Goal: Information Seeking & Learning: Check status

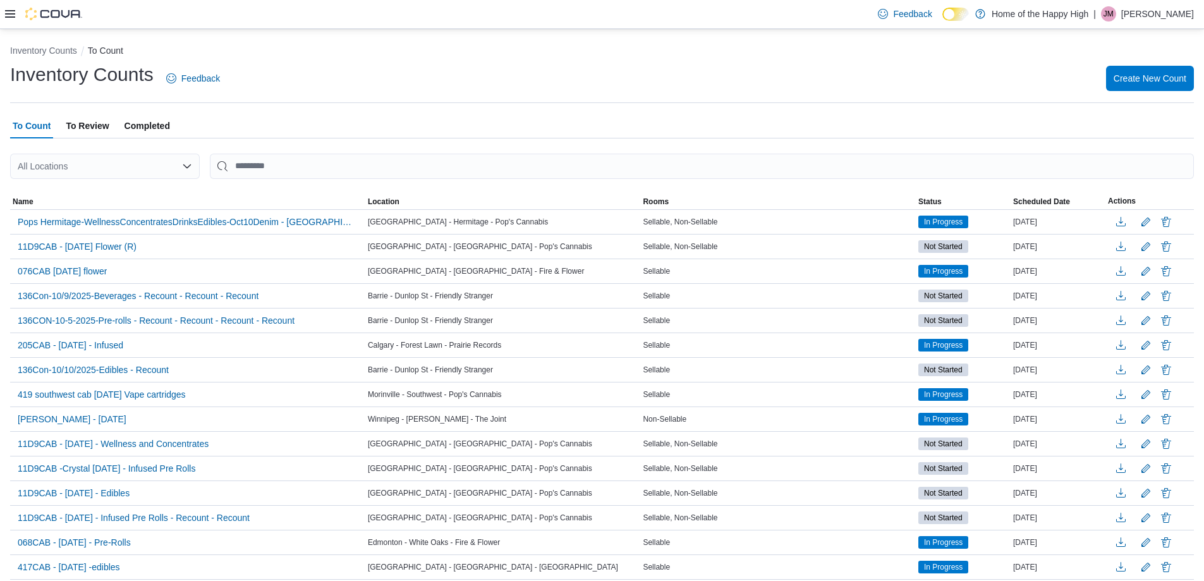
click at [86, 130] on span "To Review" at bounding box center [87, 125] width 43 height 25
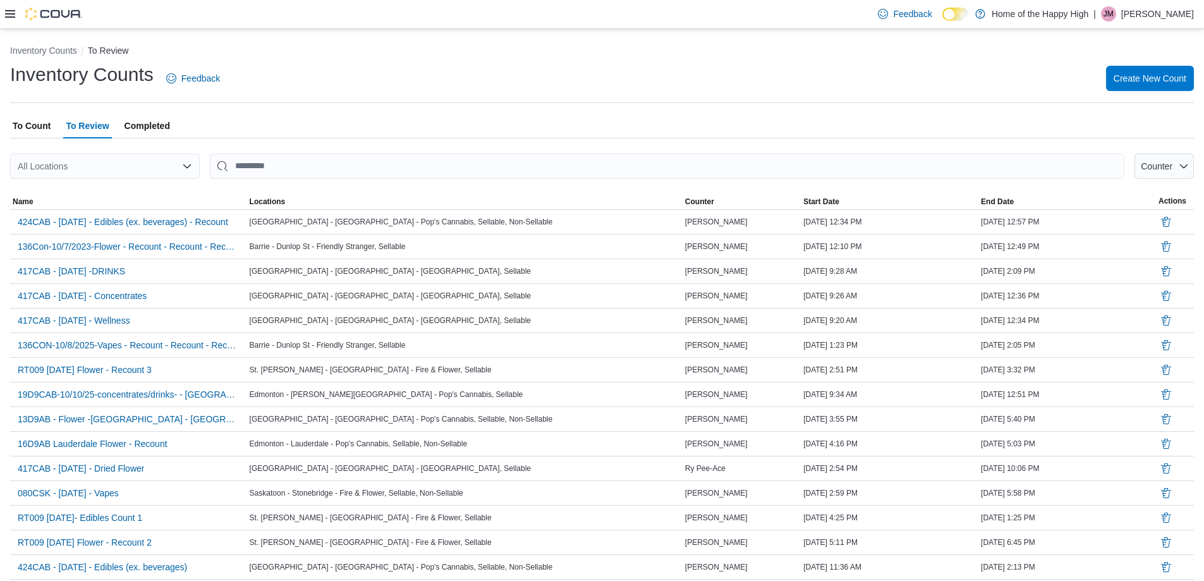
click at [42, 122] on span "To Count" at bounding box center [32, 125] width 38 height 25
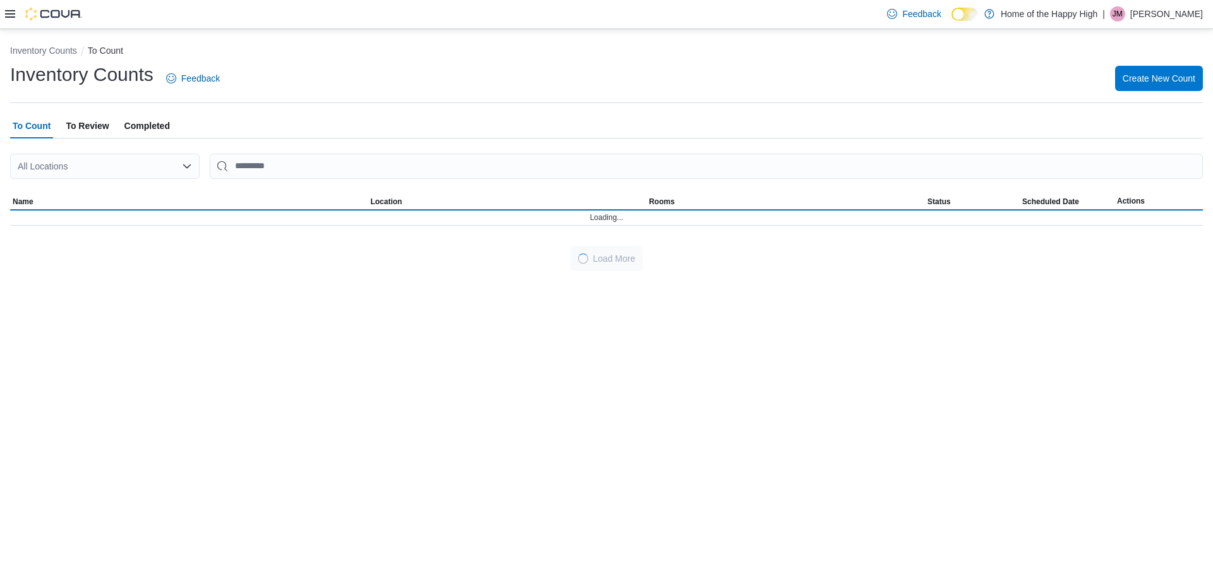
click at [7, 16] on icon at bounding box center [10, 14] width 10 height 10
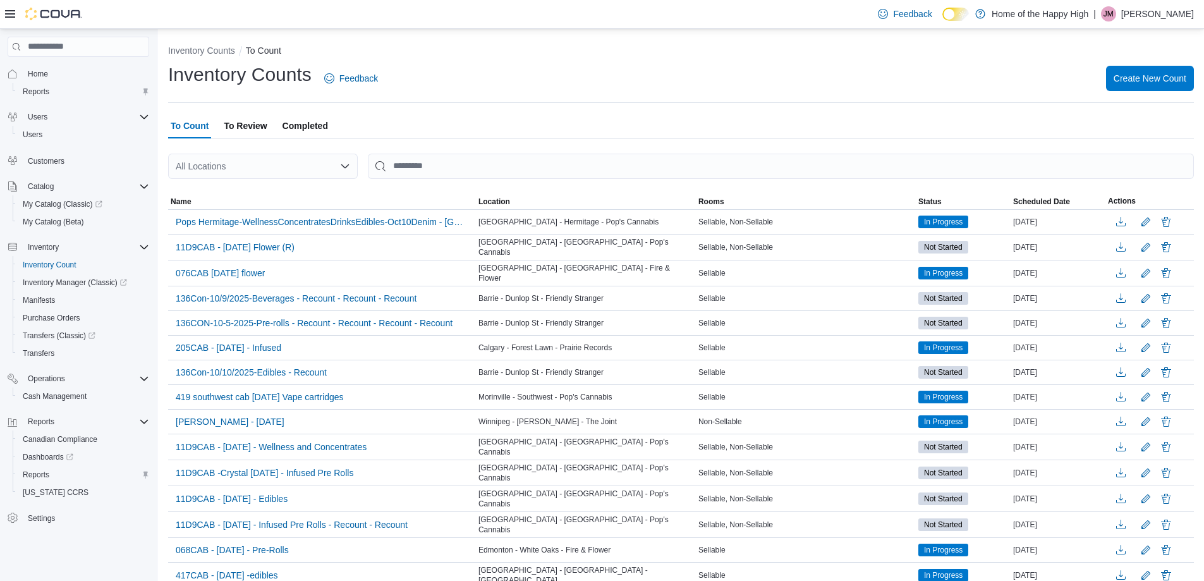
click at [9, 11] on icon at bounding box center [10, 14] width 10 height 8
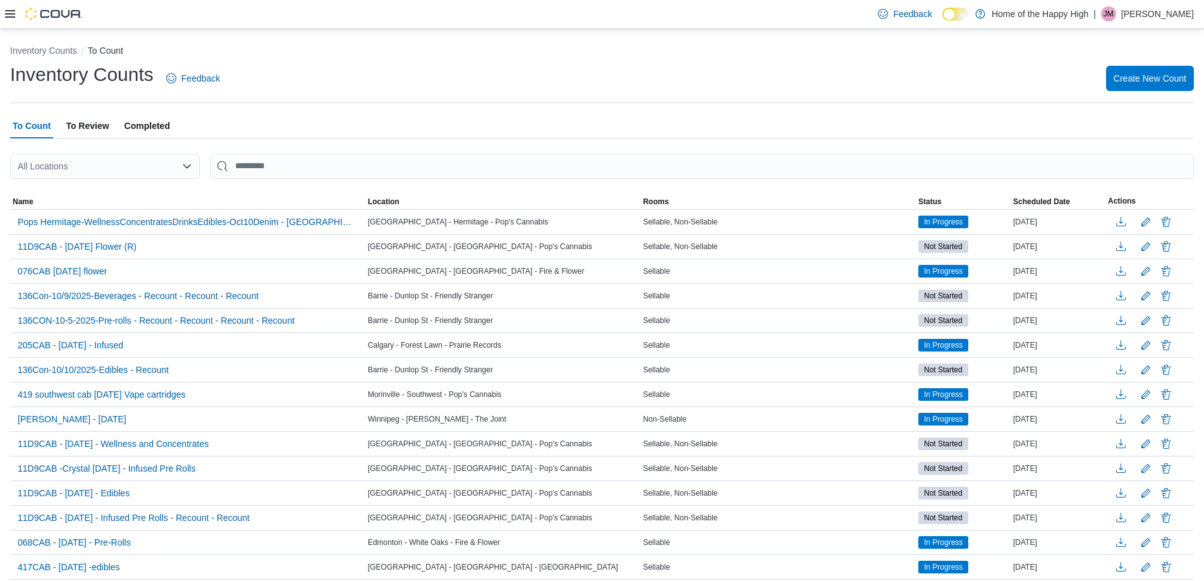
click at [4, 16] on div "Feedback Dark Mode Home of the Happy High | JM Jessica Manuel" at bounding box center [602, 14] width 1204 height 29
click at [4, 11] on div "Feedback Dark Mode Home of the Happy High | JM Jessica Manuel" at bounding box center [602, 14] width 1204 height 29
click at [13, 13] on icon at bounding box center [10, 14] width 10 height 10
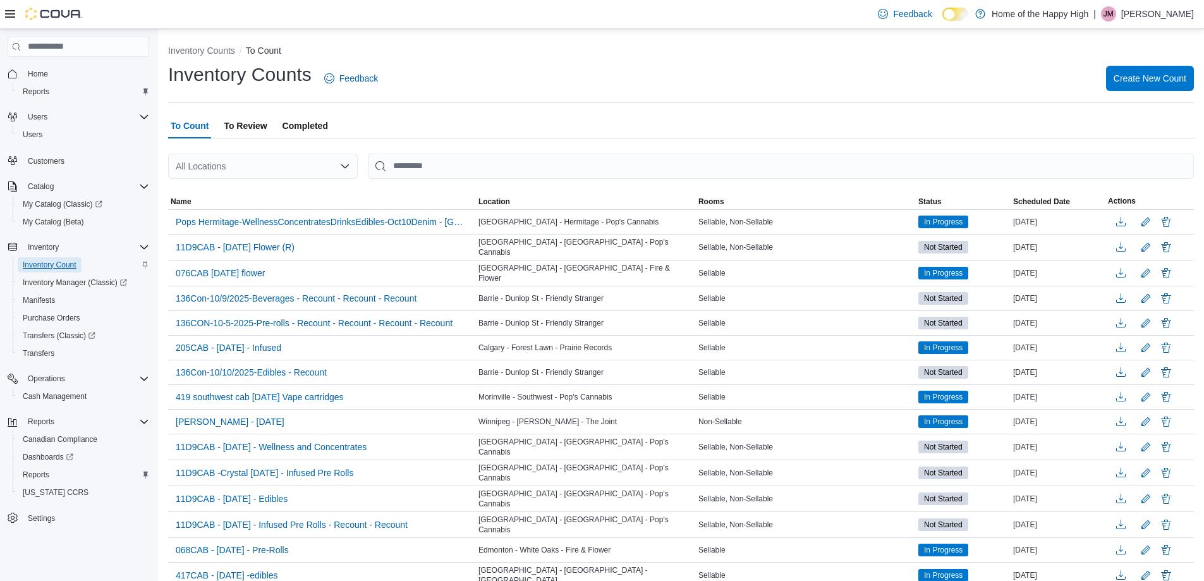
click at [70, 262] on span "Inventory Count" at bounding box center [50, 265] width 54 height 10
click at [68, 276] on span "Inventory Manager (Classic)" at bounding box center [75, 282] width 104 height 15
click at [509, 52] on ol "Inventory Counts To Count" at bounding box center [681, 51] width 1026 height 15
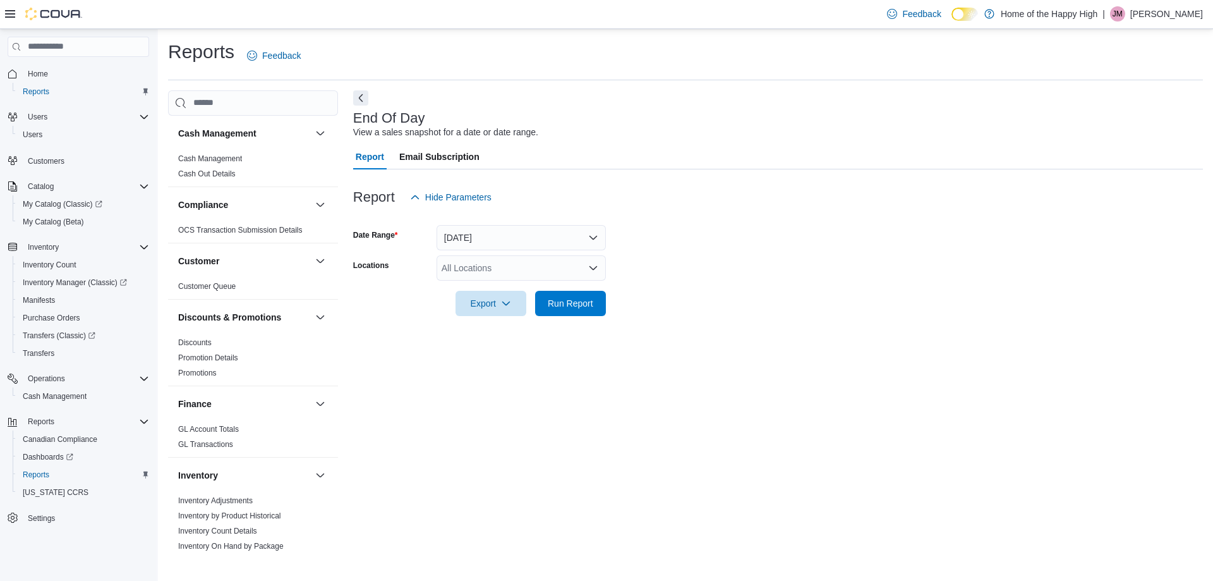
click at [40, 63] on div "Home Reports" at bounding box center [79, 82] width 142 height 41
click at [42, 67] on span "Home" at bounding box center [38, 73] width 20 height 15
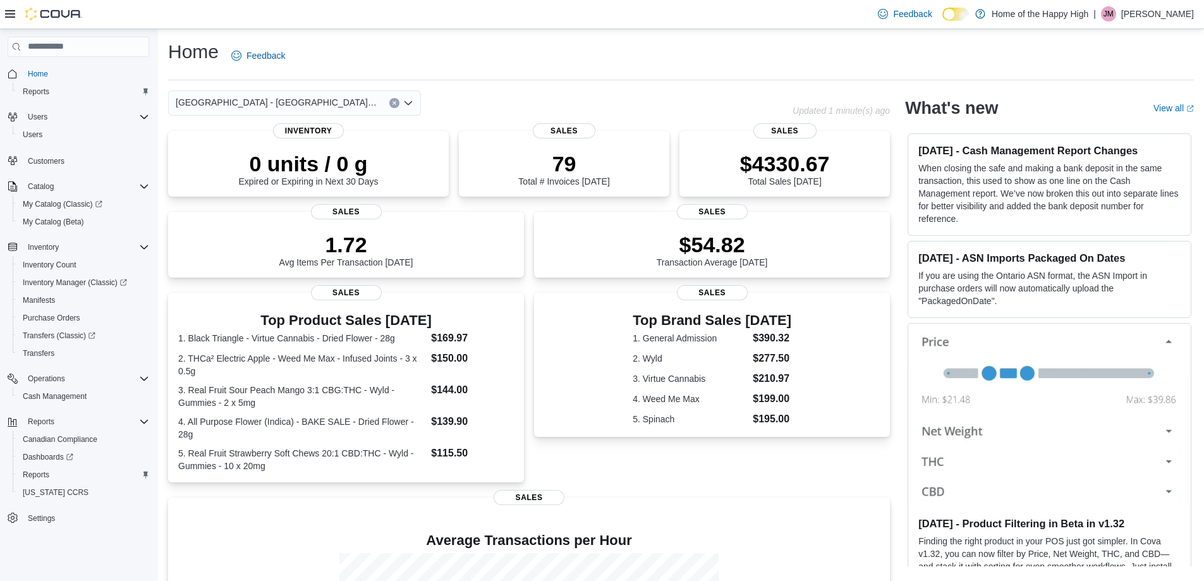
click at [343, 107] on span "Sherwood Park - Baseline Road - Fire & Flower" at bounding box center [276, 102] width 201 height 15
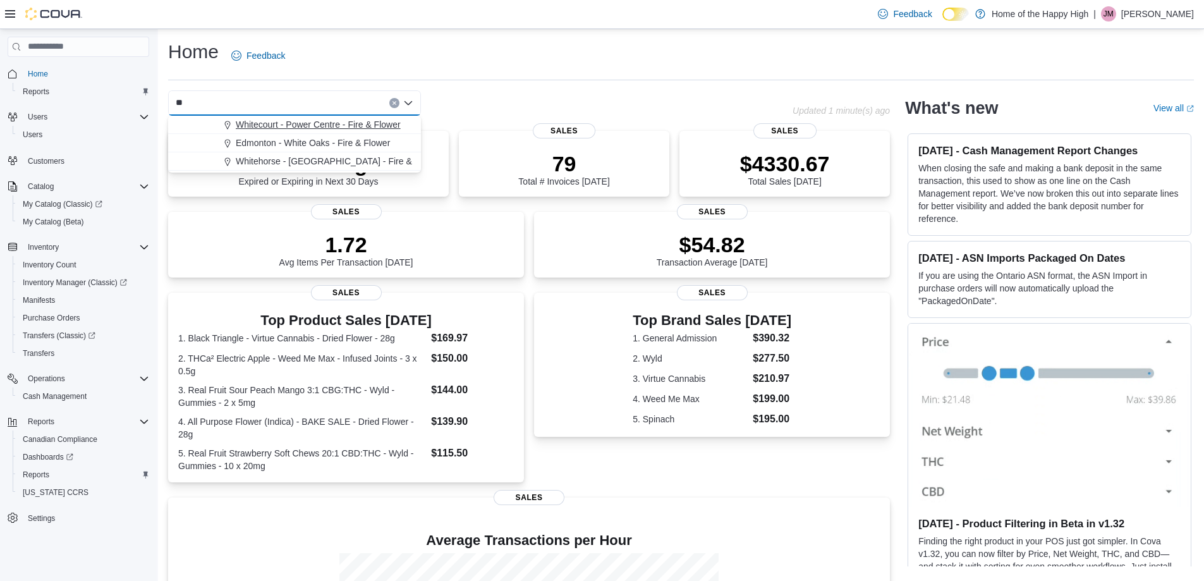
type input "**"
click at [341, 126] on span "Whitecourt - Power Centre - Fire & Flower" at bounding box center [318, 124] width 165 height 13
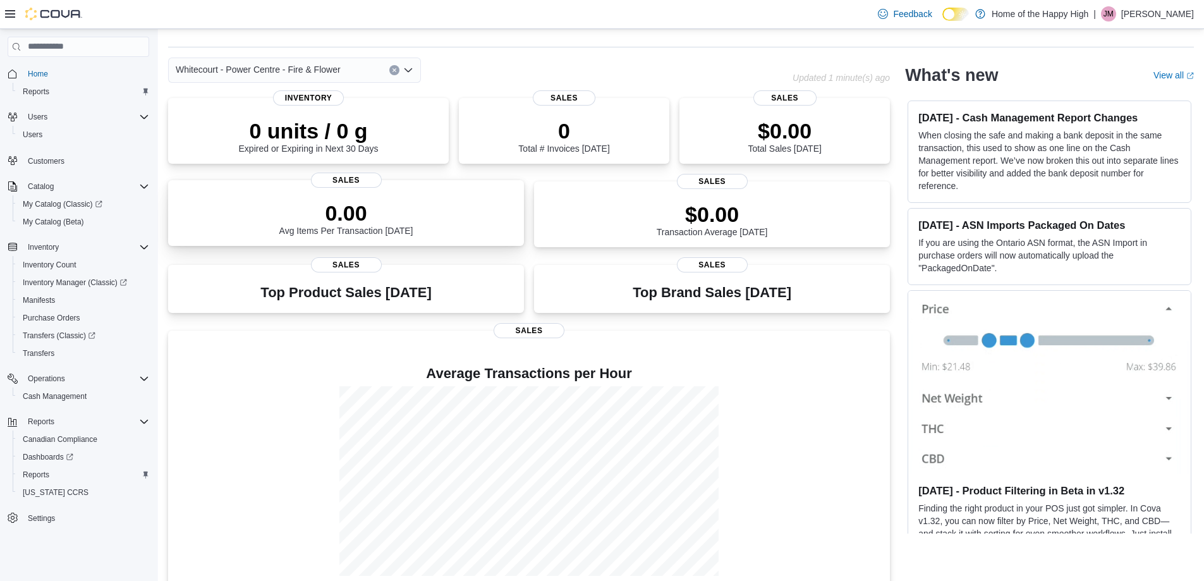
scroll to position [51, 0]
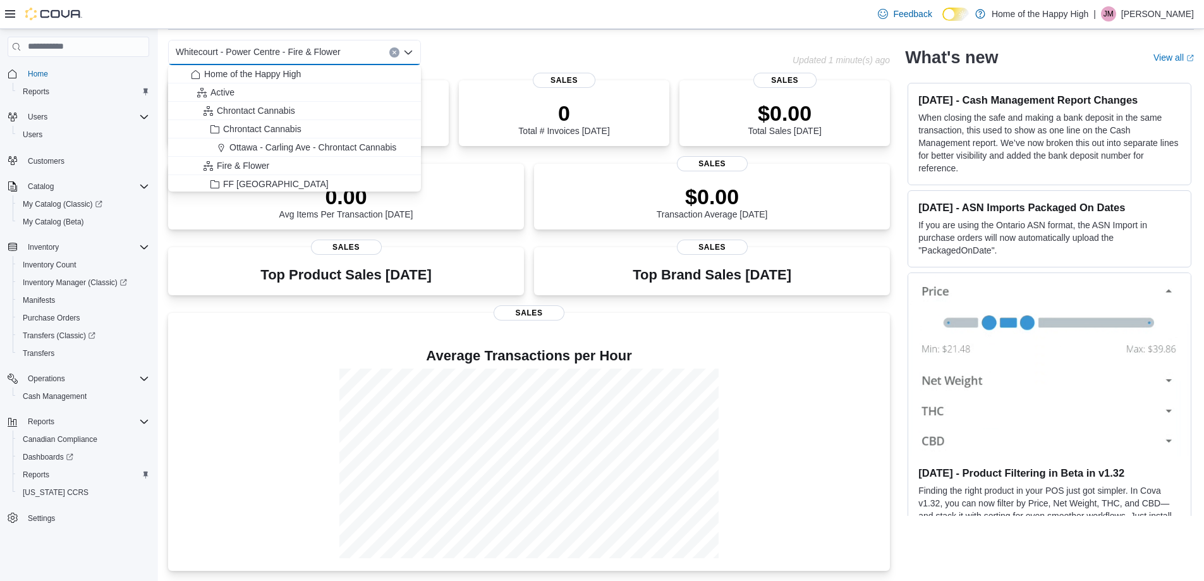
drag, startPoint x: 388, startPoint y: 51, endPoint x: 395, endPoint y: 55, distance: 8.2
click at [391, 51] on div "Whitecourt - Power Centre - Fire & Flower Combo box. Selected. Whitecourt - Pow…" at bounding box center [294, 52] width 253 height 25
click at [398, 56] on button "Clear input" at bounding box center [394, 52] width 10 height 10
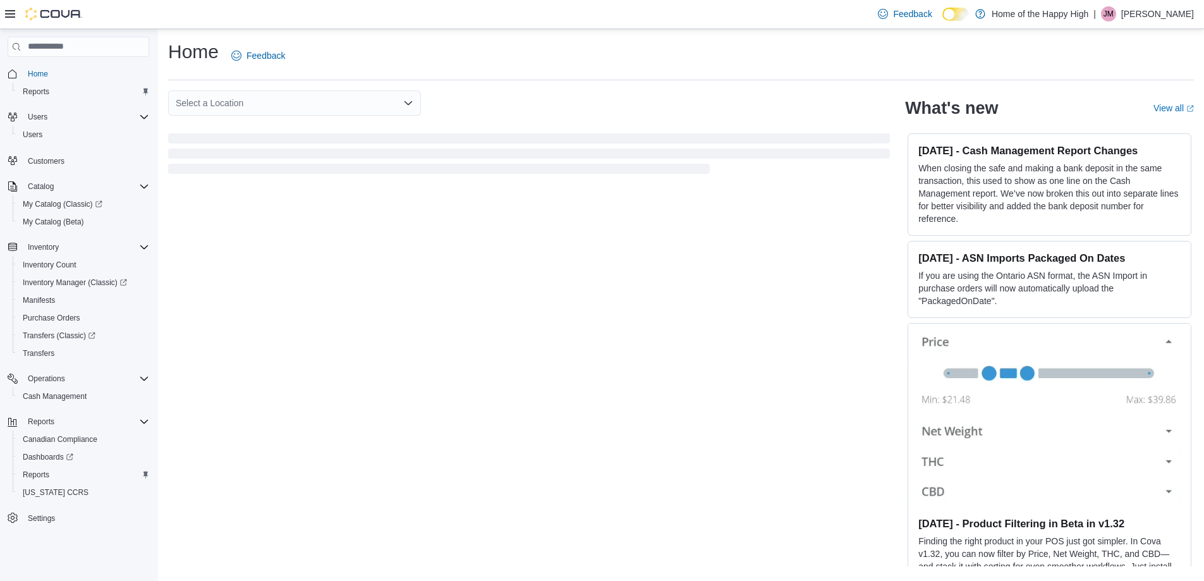
scroll to position [0, 0]
click at [355, 112] on div "Select a Location" at bounding box center [294, 102] width 253 height 25
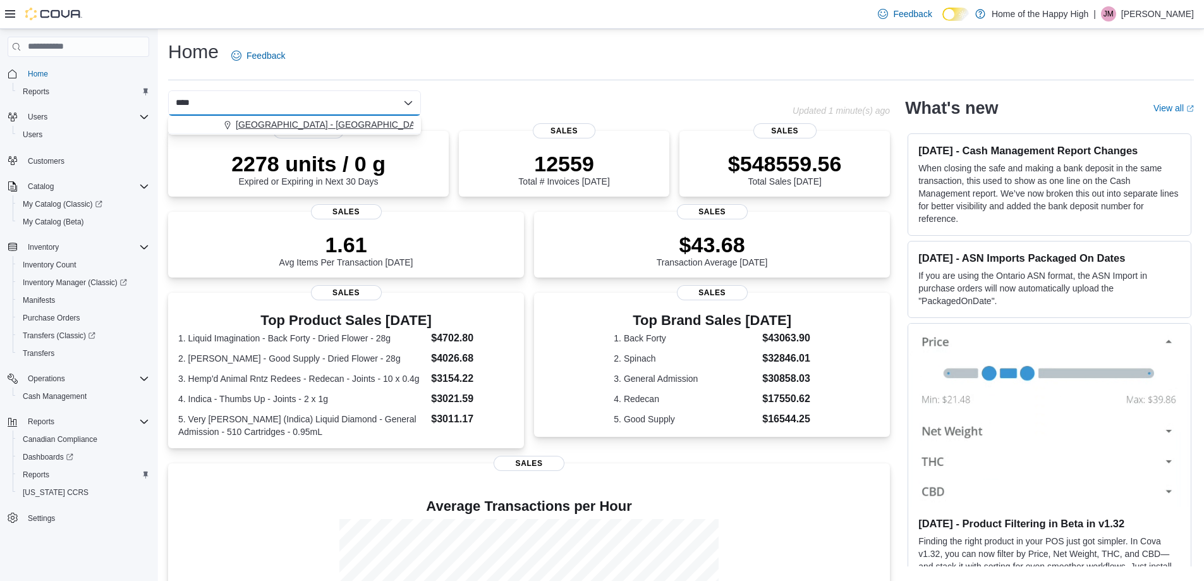
type input "****"
click at [362, 117] on button "Sherwood Park - Baseline Road - Fire & Flower" at bounding box center [294, 125] width 253 height 18
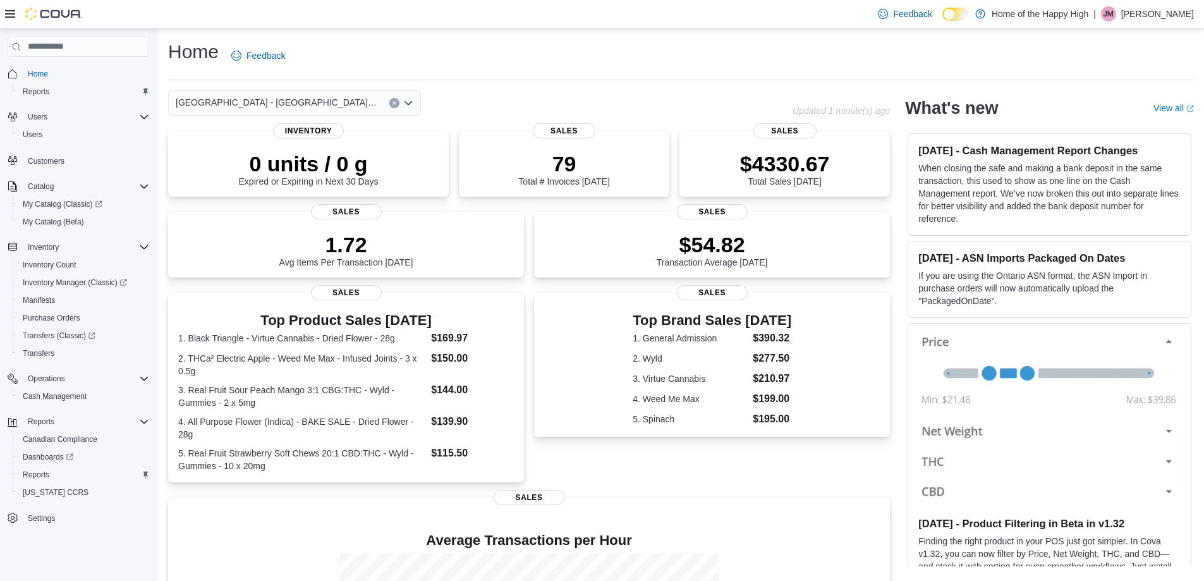
click at [1147, 13] on p "Jessica Manuel" at bounding box center [1157, 13] width 73 height 15
click at [1112, 130] on span "Sign Out" at bounding box center [1112, 123] width 34 height 13
